Goal: Task Accomplishment & Management: Use online tool/utility

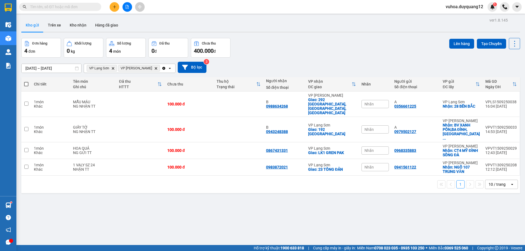
click at [308, 66] on div "[DATE] – [DATE] Press the down arrow key to interact with the calendar and sele…" at bounding box center [270, 67] width 499 height 11
click at [115, 7] on icon "plus" at bounding box center [114, 6] width 0 height 3
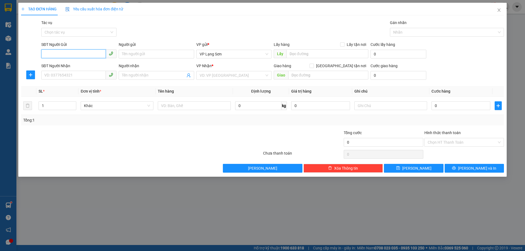
click at [74, 54] on input "SĐT Người Gửi" at bounding box center [73, 54] width 65 height 9
type input "0837"
click at [501, 11] on icon "close" at bounding box center [499, 10] width 4 height 4
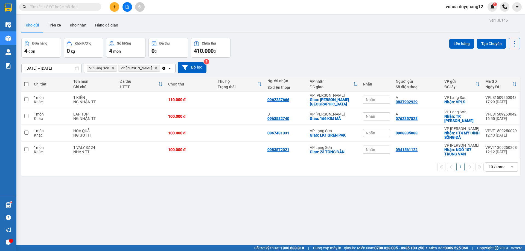
click at [325, 62] on div "[DATE] – [DATE] Press the down arrow key to interact with the calendar and sele…" at bounding box center [270, 67] width 499 height 11
click at [413, 203] on div "ver 1.8.145 Kho gửi Trên xe Kho nhận Hàng đã giao Đơn hàng 4 đơn Khối lượng 0 k…" at bounding box center [270, 141] width 503 height 251
click at [338, 215] on div "ver 1.8.145 Kho gửi Trên xe Kho nhận Hàng đã giao Đơn hàng 4 đơn Khối lượng 0 k…" at bounding box center [270, 141] width 503 height 251
